Goal: Task Accomplishment & Management: Use online tool/utility

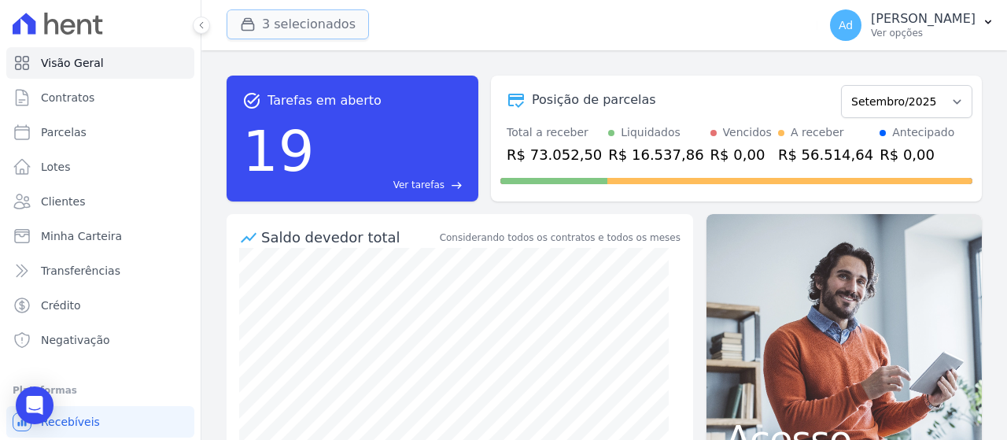
click at [282, 21] on button "3 selecionados" at bounding box center [298, 24] width 142 height 30
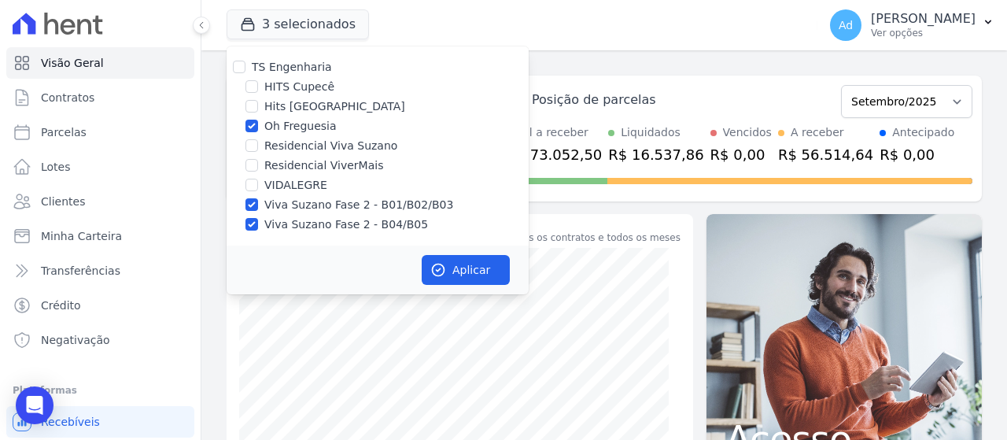
click at [280, 203] on label "Viva Suzano Fase 2 - B01/B02/B03" at bounding box center [358, 205] width 189 height 17
click at [258, 203] on input "Viva Suzano Fase 2 - B01/B02/B03" at bounding box center [251, 204] width 13 height 13
checkbox input "false"
click at [277, 225] on label "Viva Suzano Fase 2 - B04/B05" at bounding box center [346, 224] width 164 height 17
click at [258, 225] on input "Viva Suzano Fase 2 - B04/B05" at bounding box center [251, 224] width 13 height 13
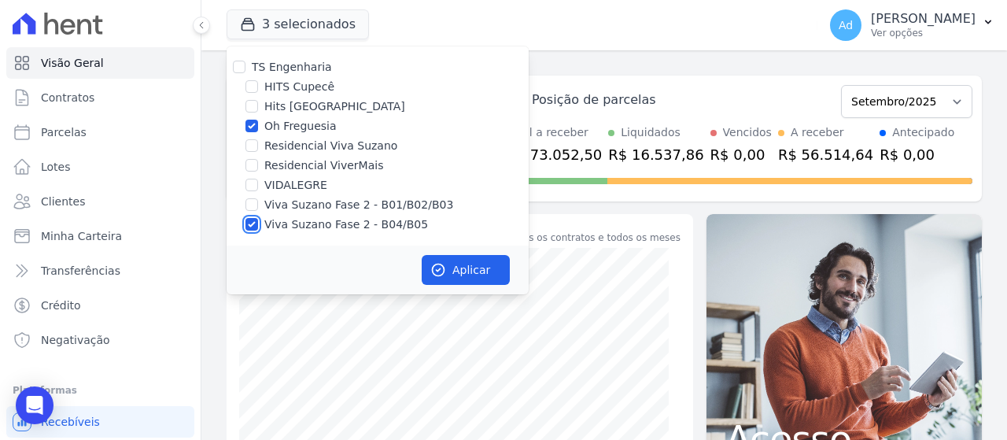
checkbox input "false"
click at [473, 271] on button "Aplicar" at bounding box center [466, 270] width 88 height 30
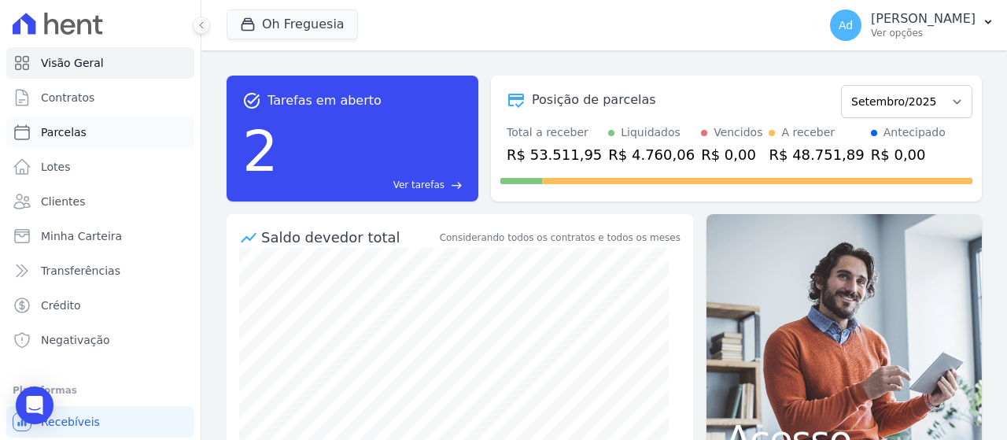
click at [107, 135] on link "Parcelas" at bounding box center [100, 131] width 188 height 31
select select
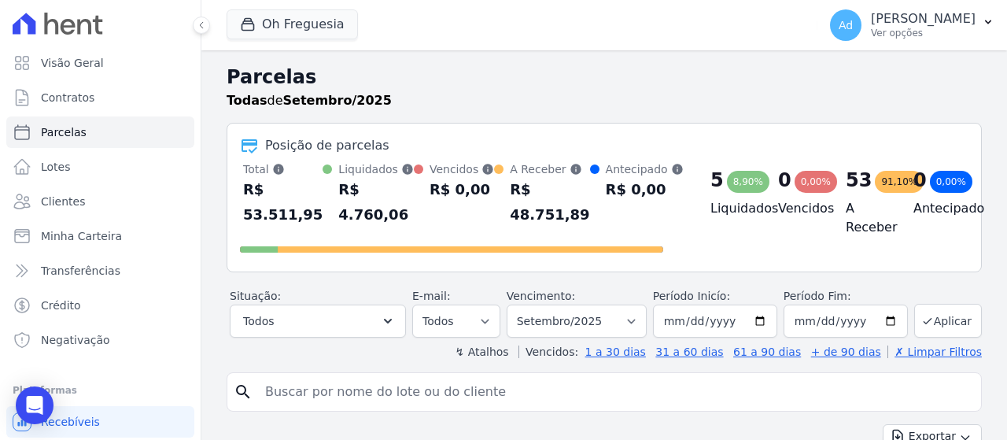
click at [485, 390] on input "search" at bounding box center [615, 391] width 719 height 31
type input "016"
select select
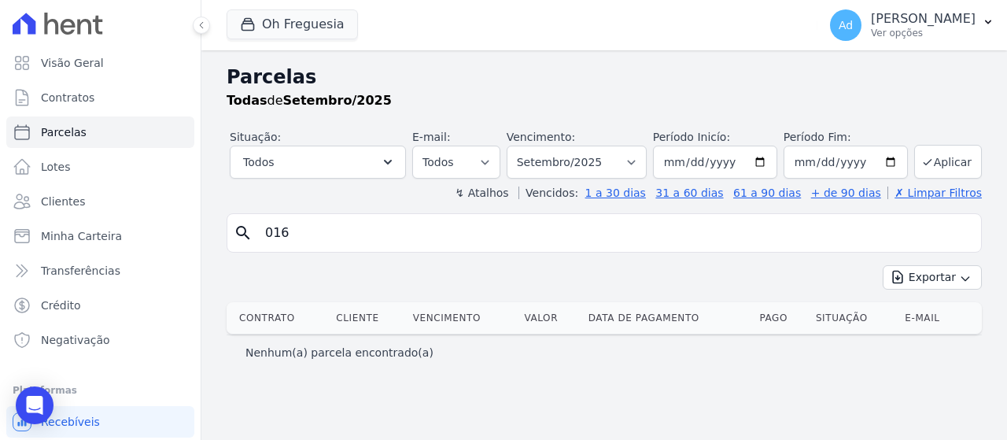
drag, startPoint x: 239, startPoint y: 245, endPoint x: 254, endPoint y: 245, distance: 14.9
click at [254, 245] on div "search 016" at bounding box center [604, 232] width 755 height 39
drag, startPoint x: 364, startPoint y: 229, endPoint x: 147, endPoint y: 251, distance: 218.2
click at [147, 251] on div "Visão Geral Contratos [GEOGRAPHIC_DATA] Lotes Clientes Minha Carteira Transferê…" at bounding box center [503, 220] width 1007 height 440
click at [98, 201] on link "Clientes" at bounding box center [100, 201] width 188 height 31
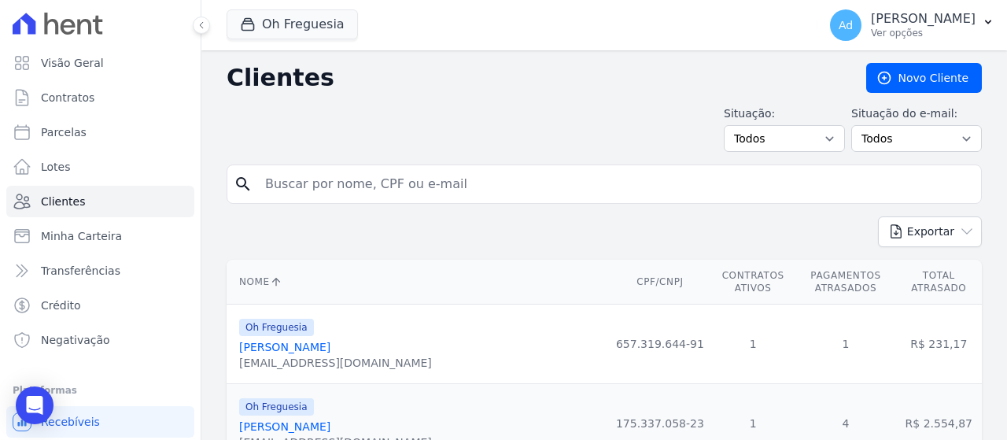
click at [385, 197] on input "search" at bounding box center [615, 183] width 719 height 31
type input "[PERSON_NAME]"
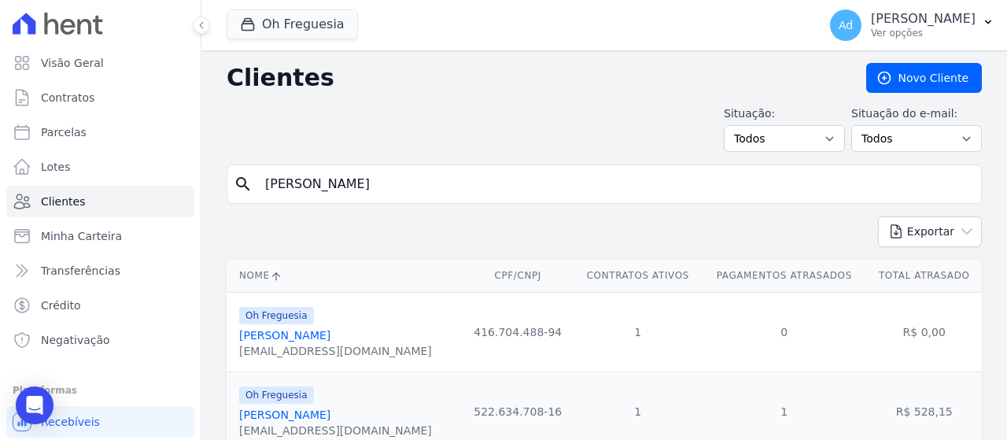
scroll to position [61, 0]
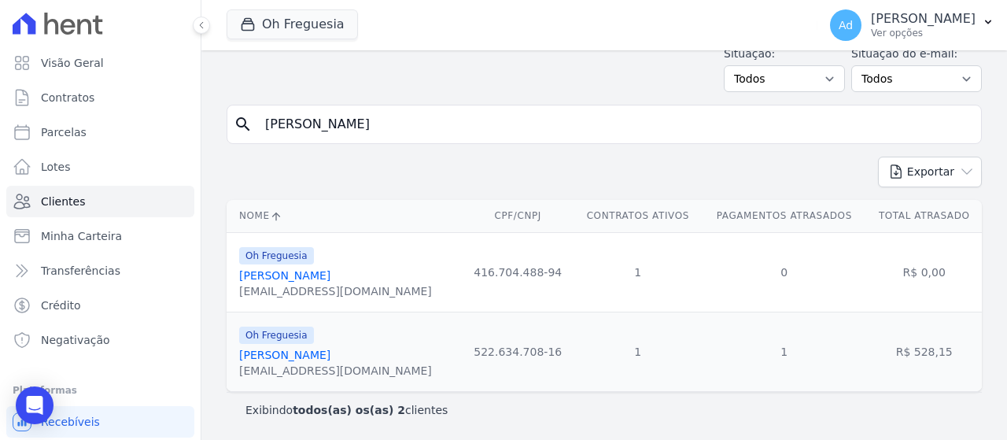
click at [308, 267] on div "Oh Freguesia [PERSON_NAME] [EMAIL_ADDRESS][DOMAIN_NAME]" at bounding box center [335, 271] width 193 height 53
click at [311, 273] on link "[PERSON_NAME]" at bounding box center [284, 275] width 91 height 13
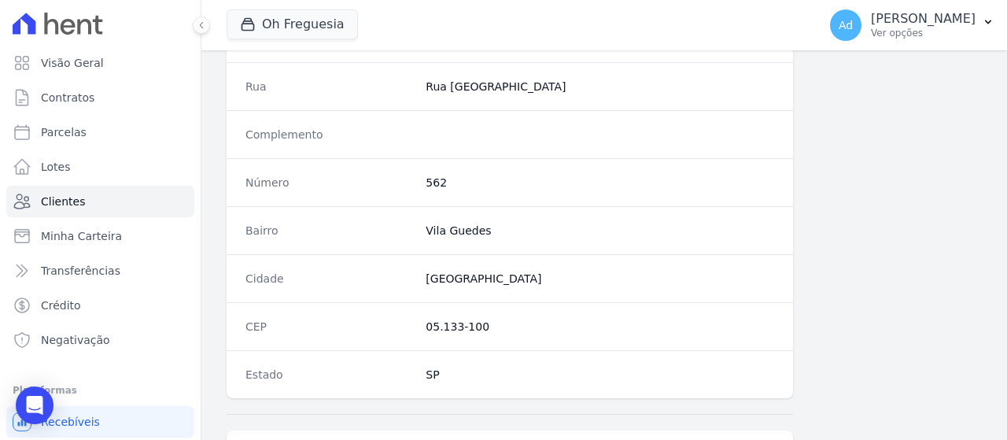
scroll to position [1130, 0]
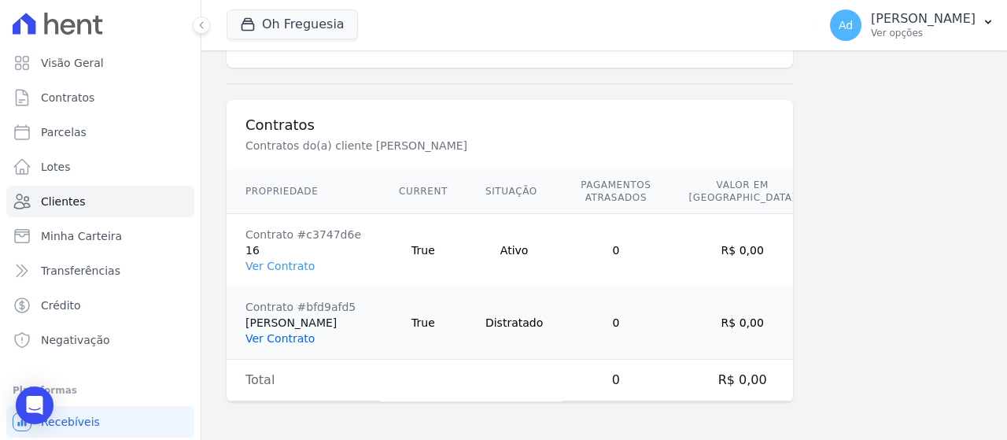
click at [294, 338] on link "Ver Contrato" at bounding box center [279, 338] width 69 height 13
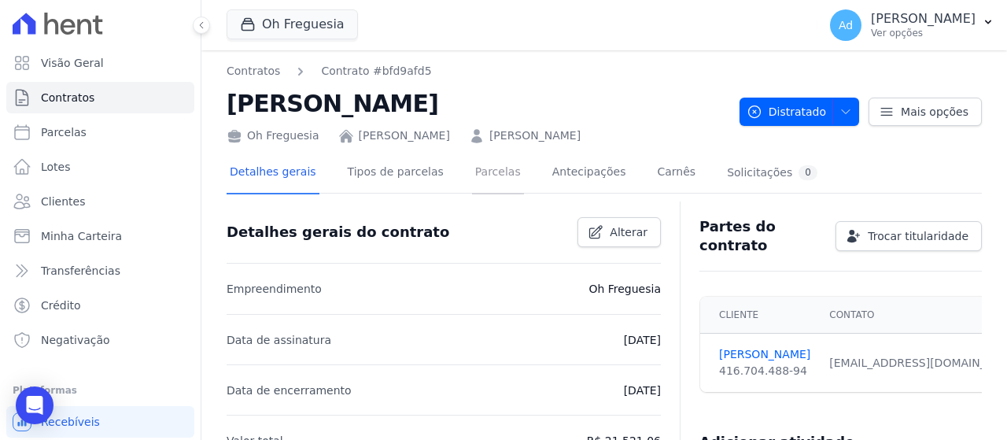
click at [486, 168] on link "Parcelas" at bounding box center [498, 174] width 52 height 42
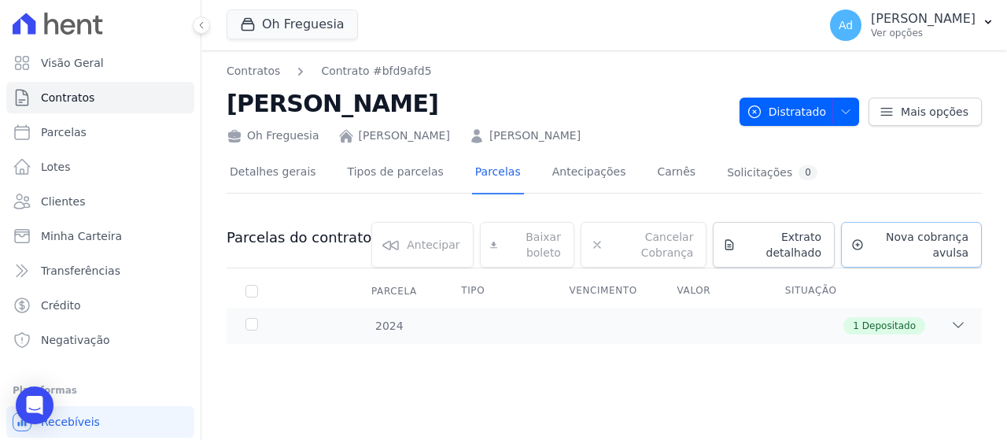
click at [912, 241] on span "Nova cobrança avulsa" at bounding box center [919, 244] width 98 height 31
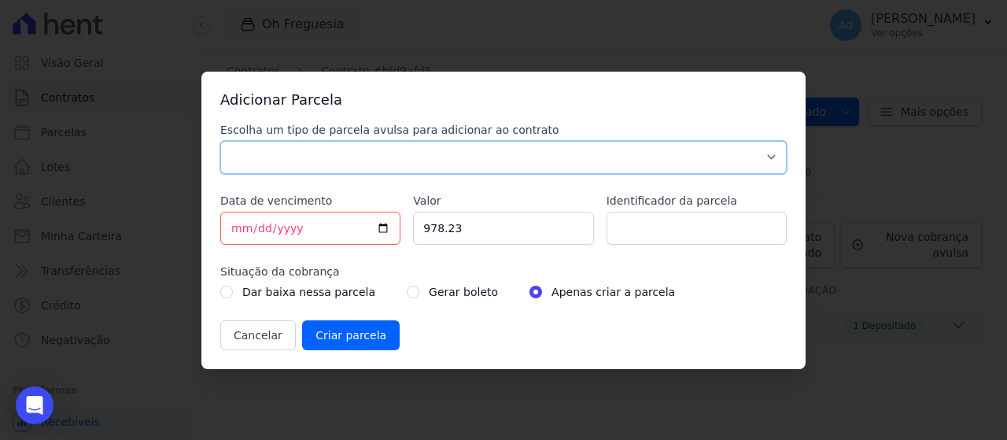
drag, startPoint x: 281, startPoint y: 146, endPoint x: 271, endPoint y: 161, distance: 17.7
click at [281, 146] on select "Parcela Normal Sinal Caução Intercalada Chaves Pré Chaves Pós Chaves Taxas Quit…" at bounding box center [503, 157] width 566 height 33
select select "standard"
click at [220, 141] on select "Parcela Normal Sinal Caução Intercalada Chaves Pré Chaves Pós Chaves Taxas Quit…" at bounding box center [503, 157] width 566 height 33
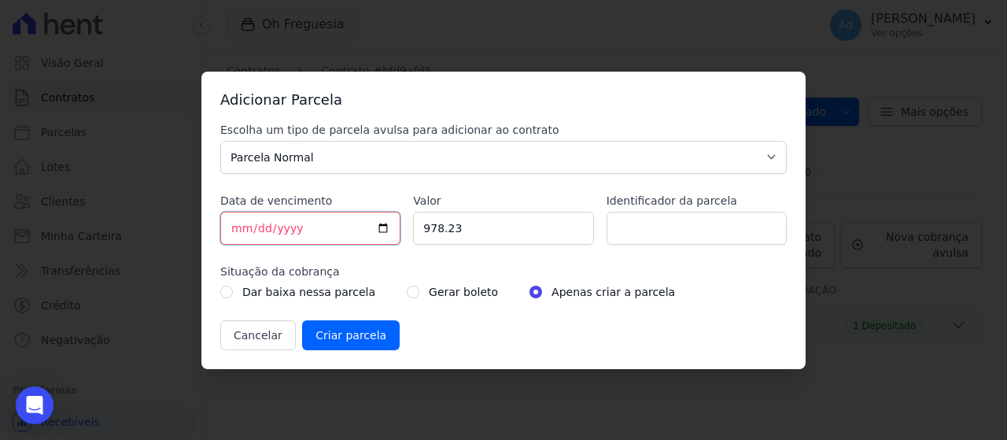
click at [231, 230] on input "[DATE]" at bounding box center [310, 228] width 180 height 33
type input "[DATE]"
drag, startPoint x: 499, startPoint y: 235, endPoint x: 356, endPoint y: 222, distance: 143.8
click at [356, 222] on div "Escolha um tipo de parcela avulsa para adicionar ao contrato Parcela Normal Sin…" at bounding box center [503, 236] width 566 height 228
type input "1118.84"
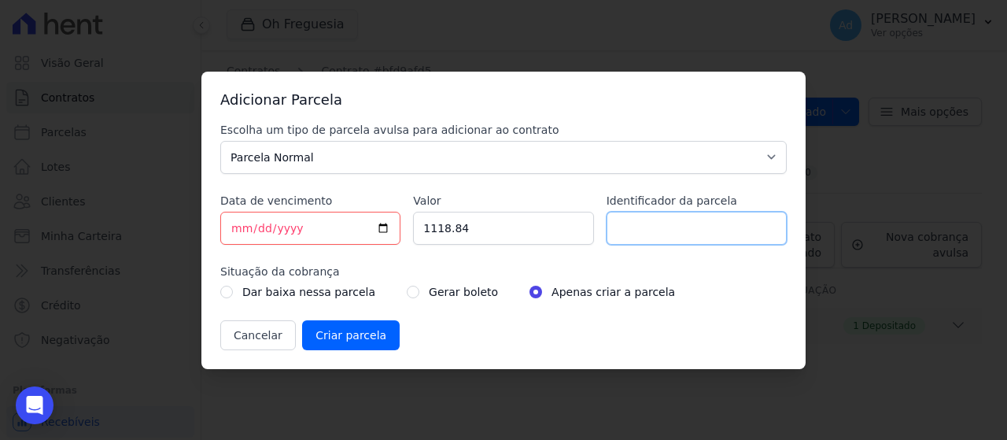
click at [666, 225] on input "Identificador da parcela" at bounding box center [697, 228] width 180 height 33
type input "09/25"
click at [376, 333] on input "Criar parcela" at bounding box center [351, 335] width 98 height 30
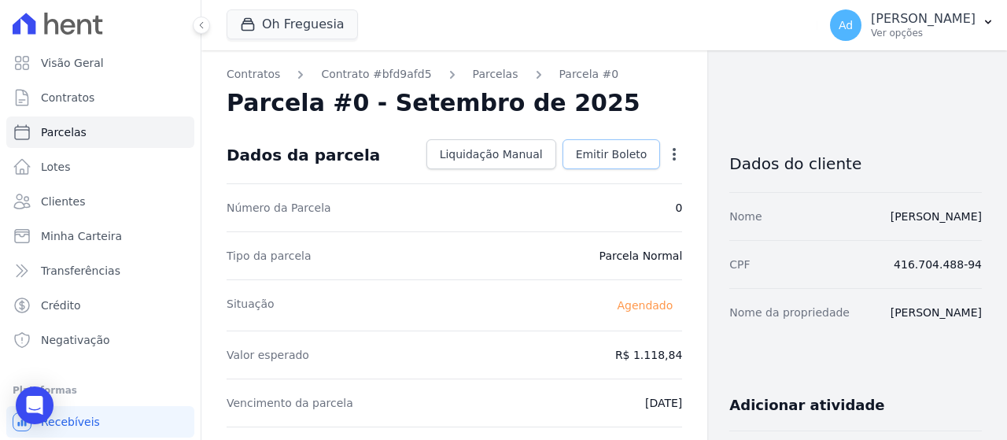
click at [611, 163] on link "Emitir Boleto" at bounding box center [611, 154] width 98 height 30
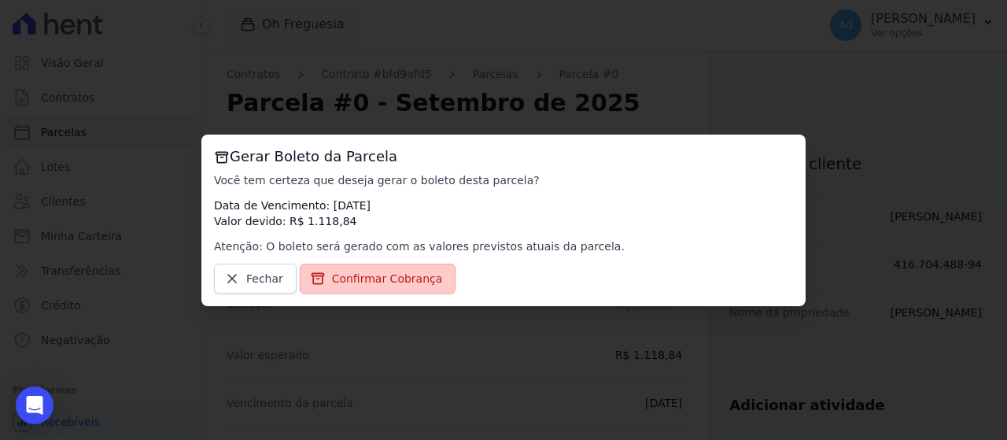
click at [363, 281] on span "Confirmar Cobrança" at bounding box center [387, 279] width 111 height 16
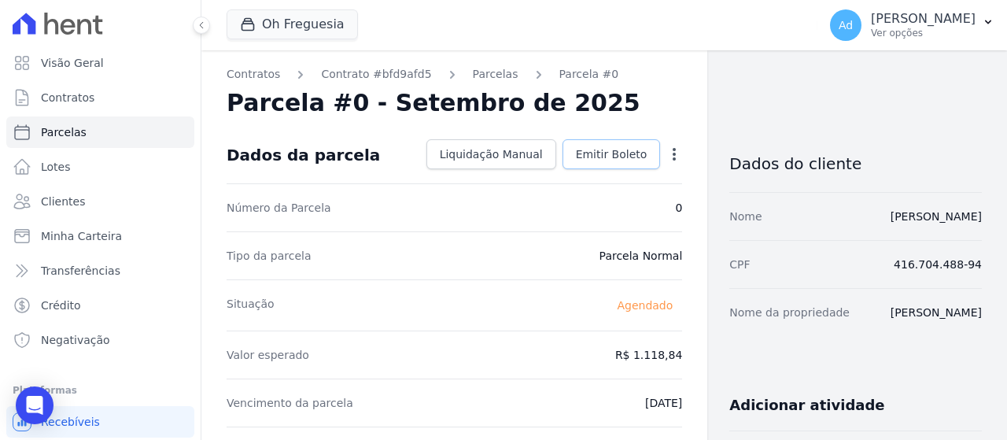
click at [607, 152] on span "Emitir Boleto" at bounding box center [612, 154] width 72 height 16
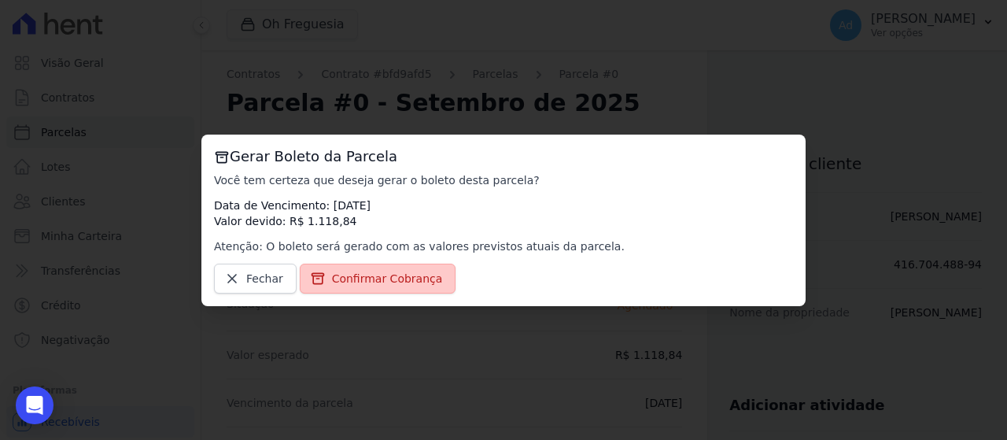
click at [397, 273] on span "Confirmar Cobrança" at bounding box center [387, 279] width 111 height 16
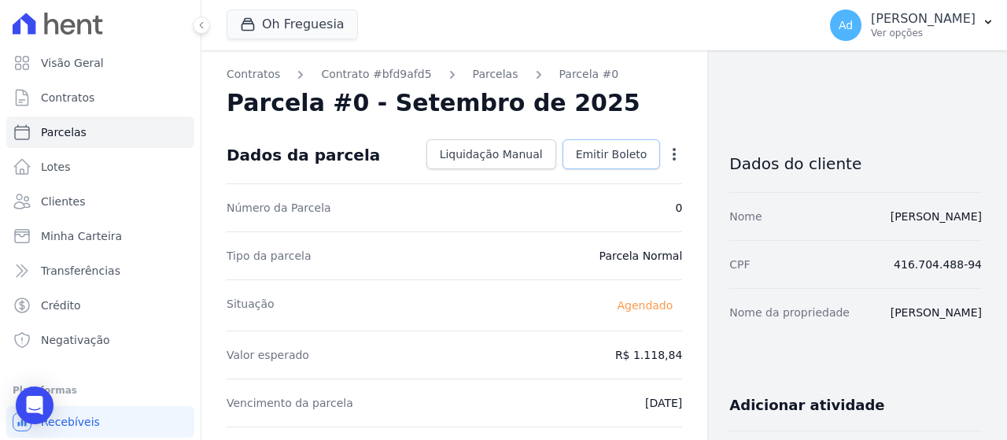
click at [625, 164] on link "Emitir Boleto" at bounding box center [611, 154] width 98 height 30
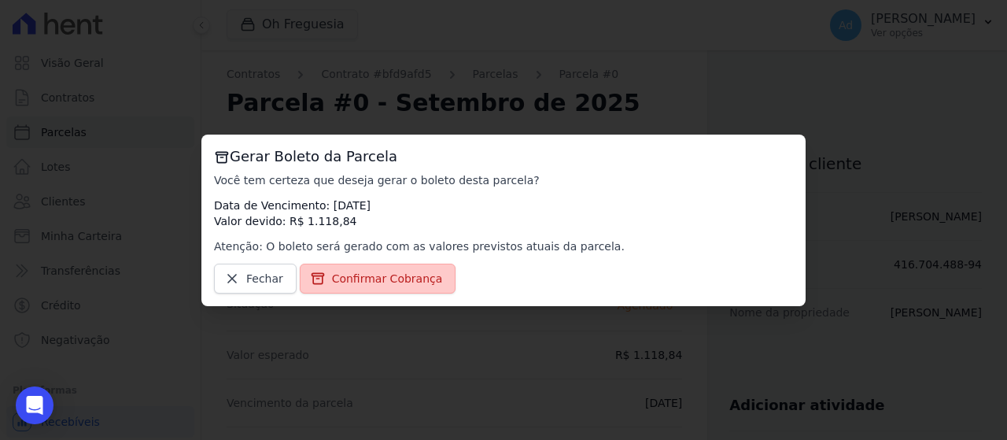
click at [408, 286] on link "Confirmar Cobrança" at bounding box center [378, 279] width 157 height 30
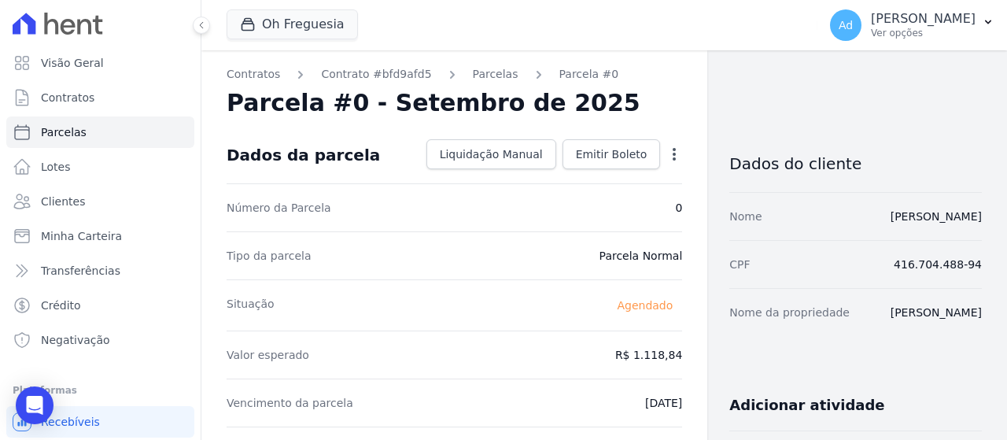
click at [666, 159] on icon "button" at bounding box center [674, 154] width 16 height 16
click at [382, 237] on div "Tipo da parcela [GEOGRAPHIC_DATA]" at bounding box center [455, 255] width 456 height 48
click at [928, 26] on p "[PERSON_NAME]" at bounding box center [923, 19] width 105 height 16
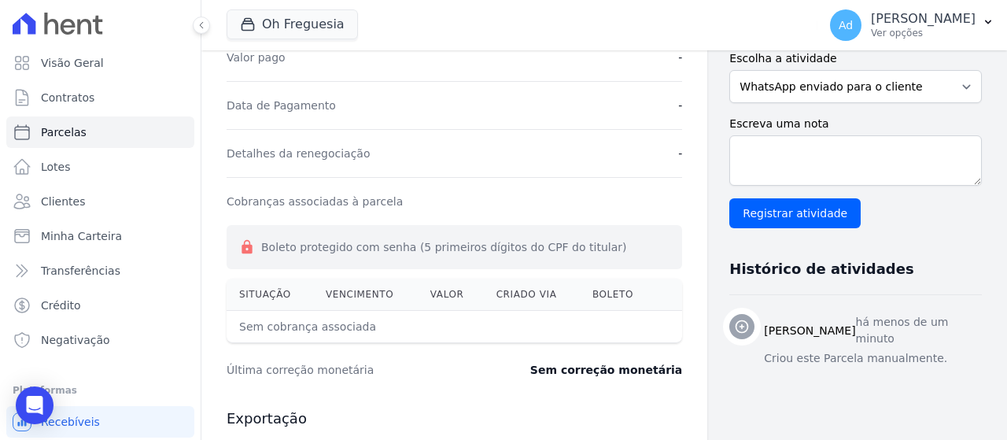
scroll to position [472, 0]
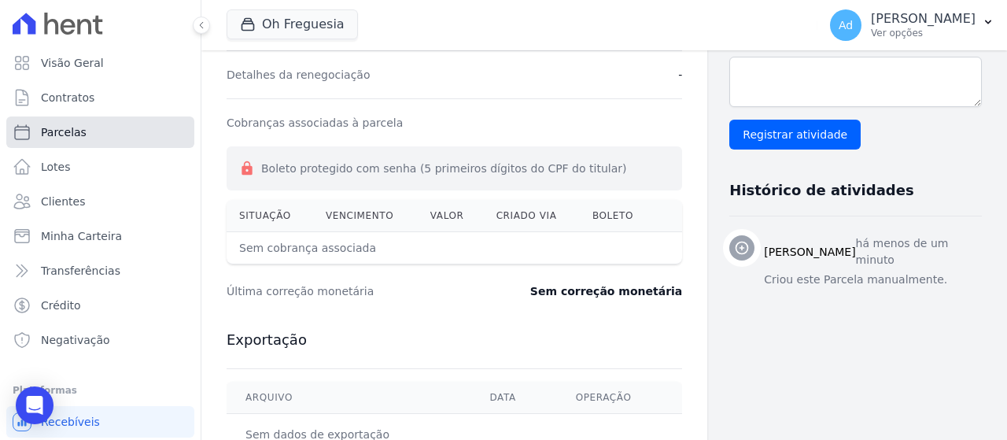
click at [103, 138] on link "Parcelas" at bounding box center [100, 131] width 188 height 31
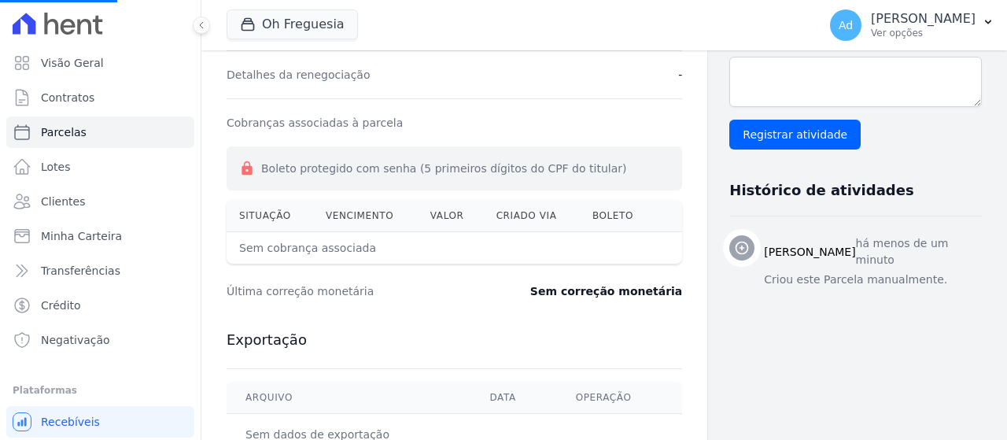
select select
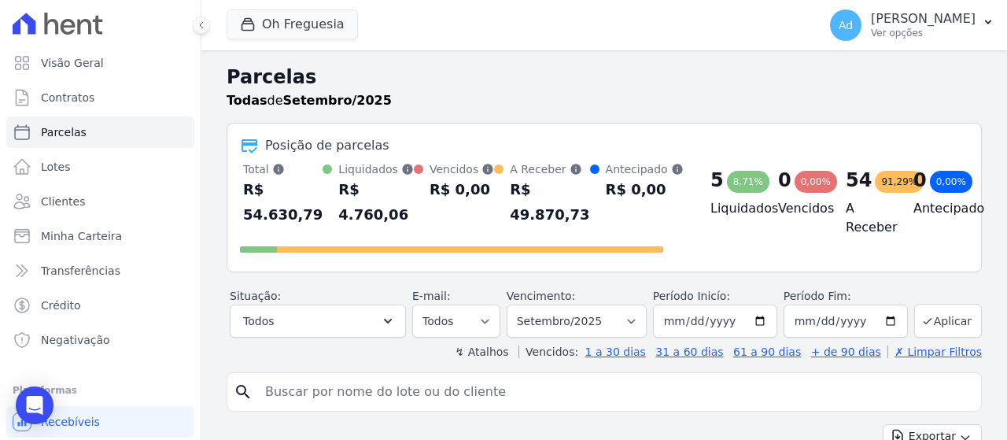
click at [345, 394] on input "search" at bounding box center [615, 391] width 719 height 31
type input "023"
select select
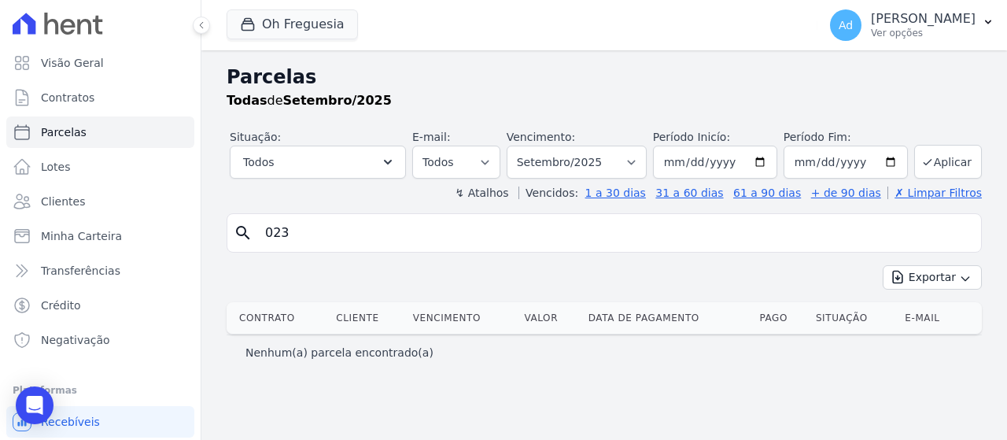
drag, startPoint x: 316, startPoint y: 227, endPoint x: 180, endPoint y: 218, distance: 136.4
click at [180, 218] on div "Visão Geral Contratos [GEOGRAPHIC_DATA] Lotes Clientes Minha Carteira Transferê…" at bounding box center [503, 220] width 1007 height 440
click at [69, 190] on link "Clientes" at bounding box center [100, 201] width 188 height 31
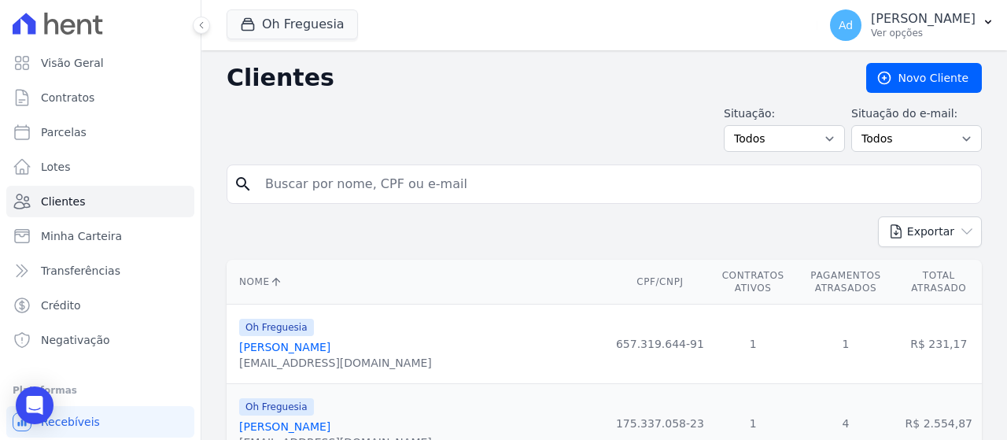
click at [403, 190] on input "search" at bounding box center [615, 183] width 719 height 31
type input "[DEMOGRAPHIC_DATA]"
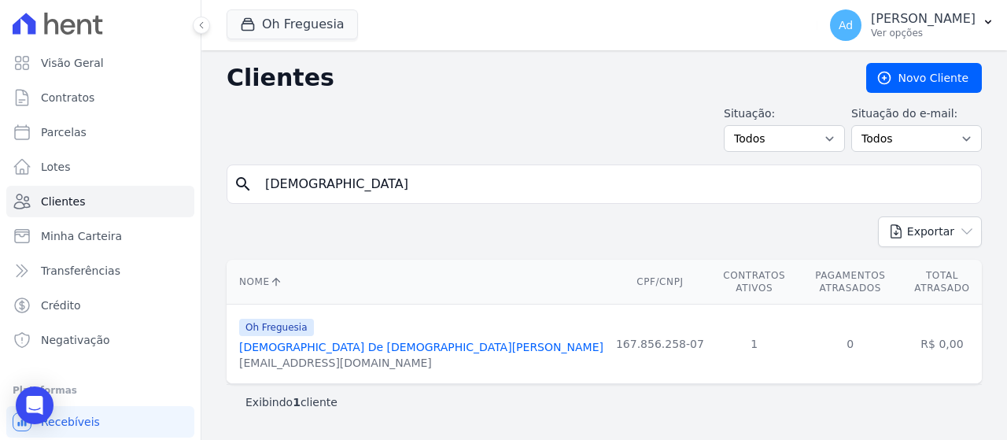
click at [318, 341] on link "[DEMOGRAPHIC_DATA] De [DEMOGRAPHIC_DATA][PERSON_NAME]" at bounding box center [421, 347] width 364 height 13
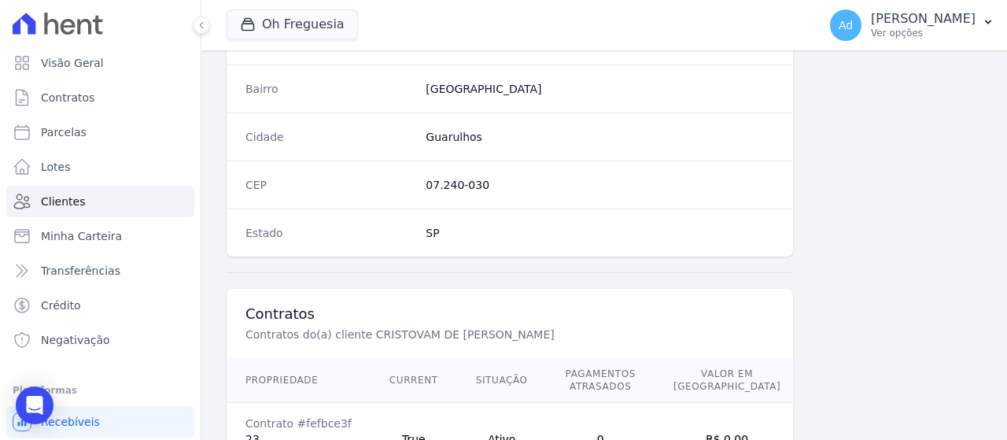
scroll to position [1045, 0]
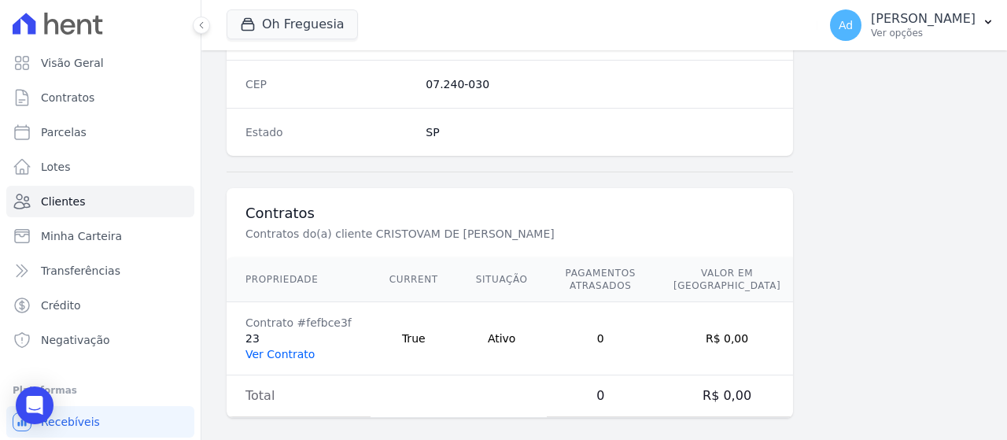
click at [277, 348] on link "Ver Contrato" at bounding box center [279, 354] width 69 height 13
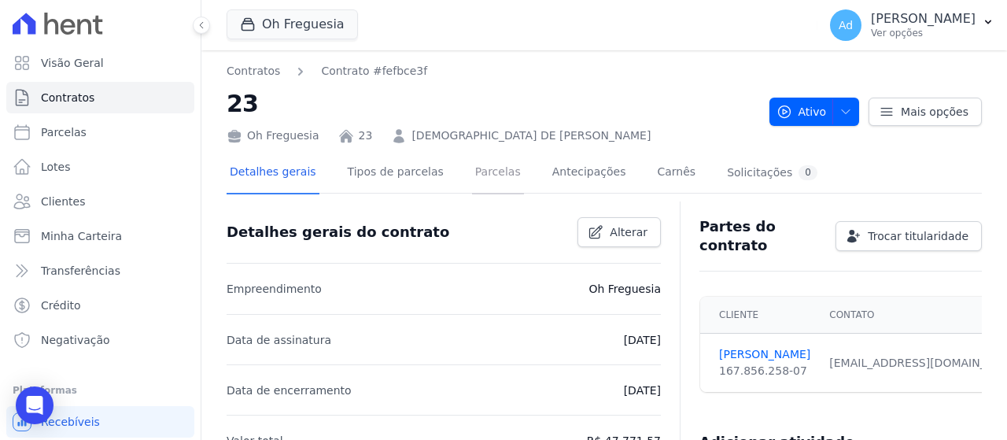
click at [475, 180] on link "Parcelas" at bounding box center [498, 174] width 52 height 42
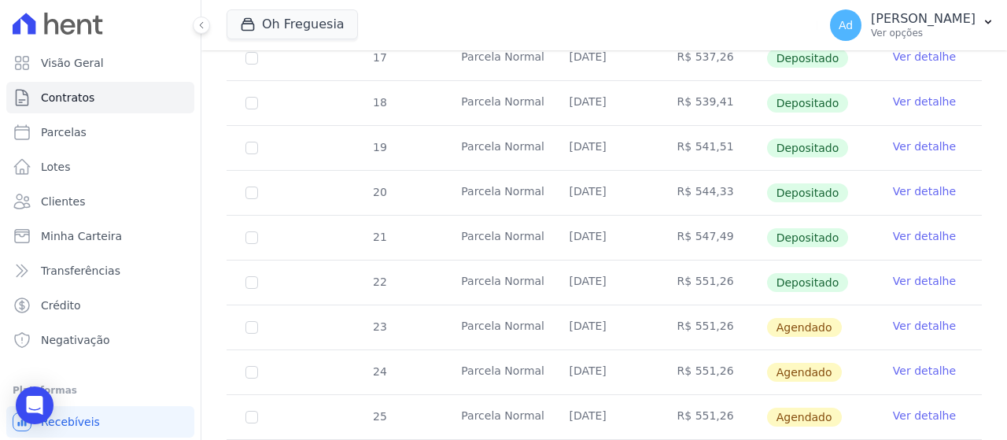
scroll to position [551, 0]
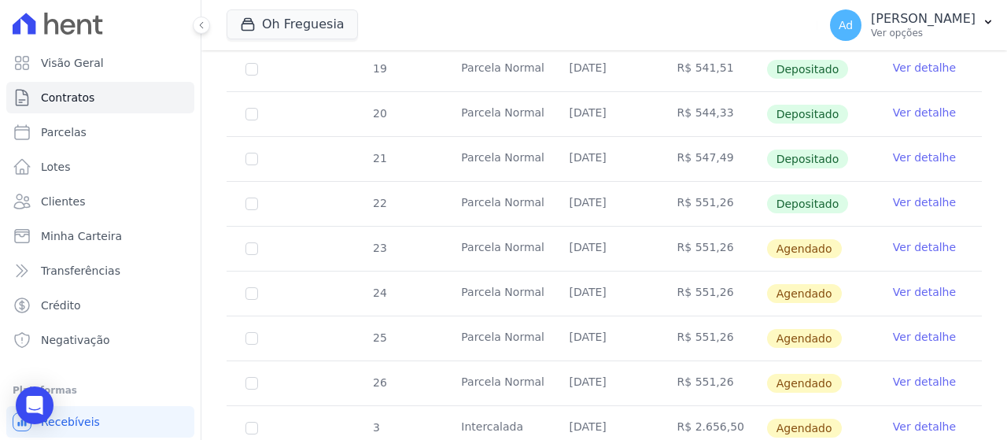
click at [901, 244] on link "Ver detalhe" at bounding box center [924, 247] width 63 height 16
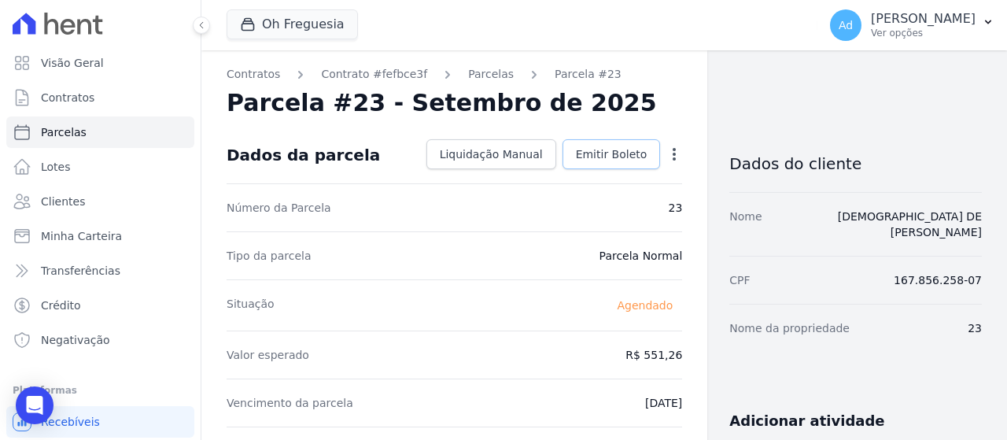
click at [599, 153] on span "Emitir Boleto" at bounding box center [612, 154] width 72 height 16
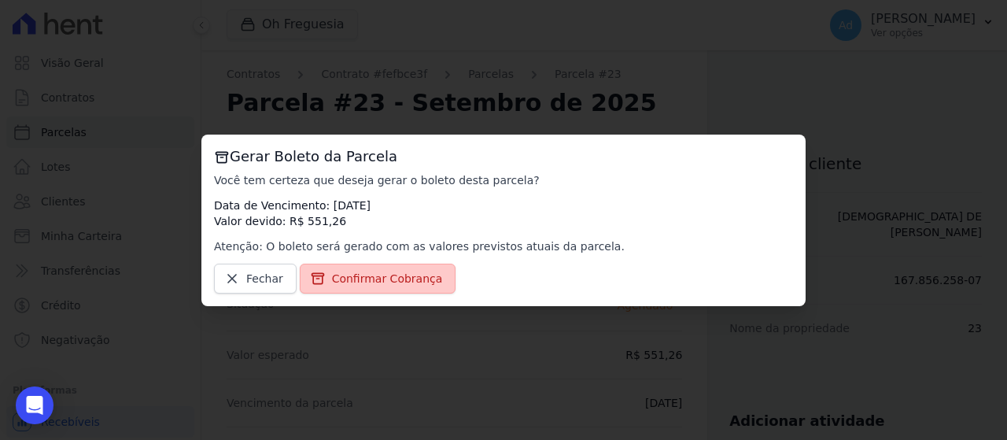
click at [390, 279] on span "Confirmar Cobrança" at bounding box center [387, 279] width 111 height 16
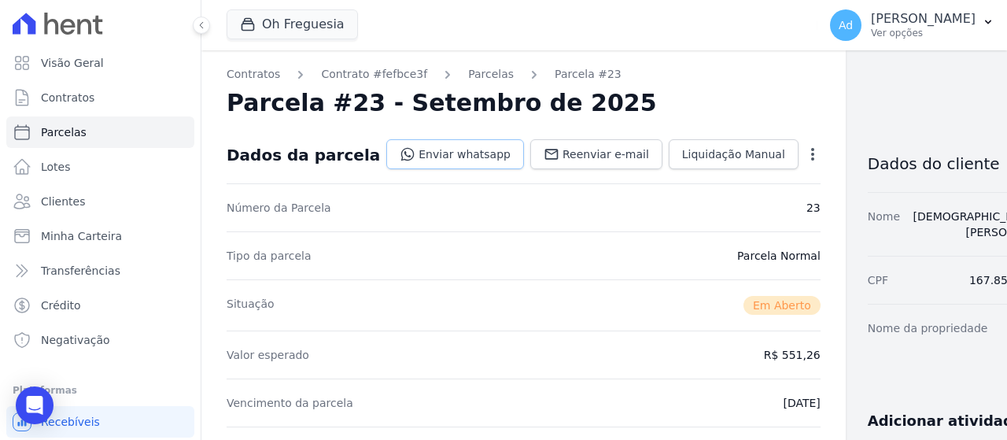
click at [447, 161] on link "Enviar whatsapp" at bounding box center [455, 154] width 138 height 30
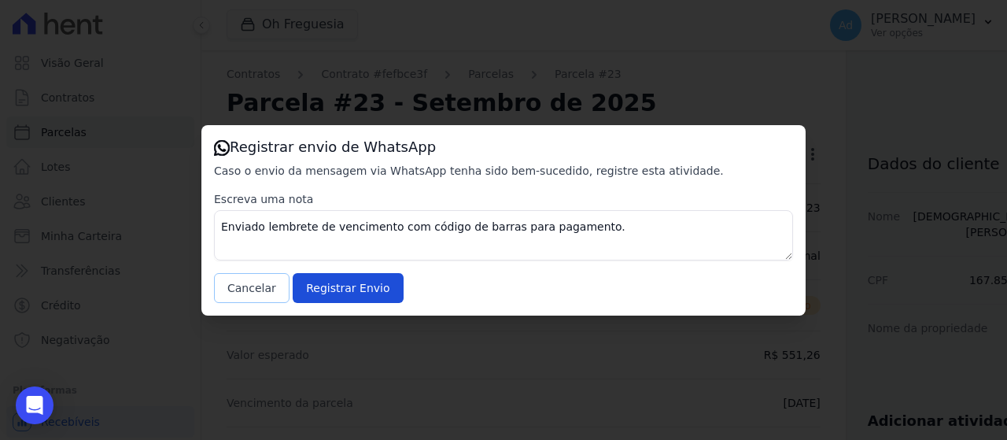
click at [252, 286] on button "Cancelar" at bounding box center [252, 288] width 76 height 30
